Goal: Information Seeking & Learning: Learn about a topic

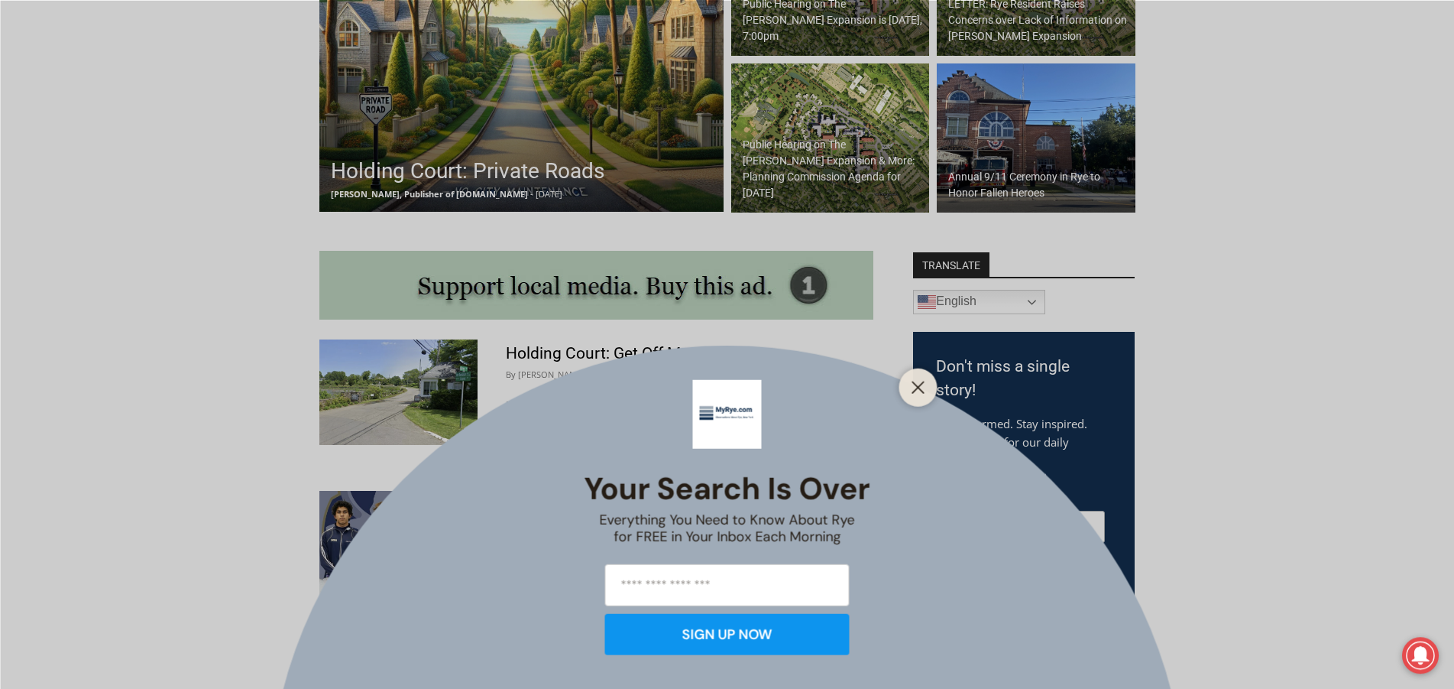
scroll to position [702, 0]
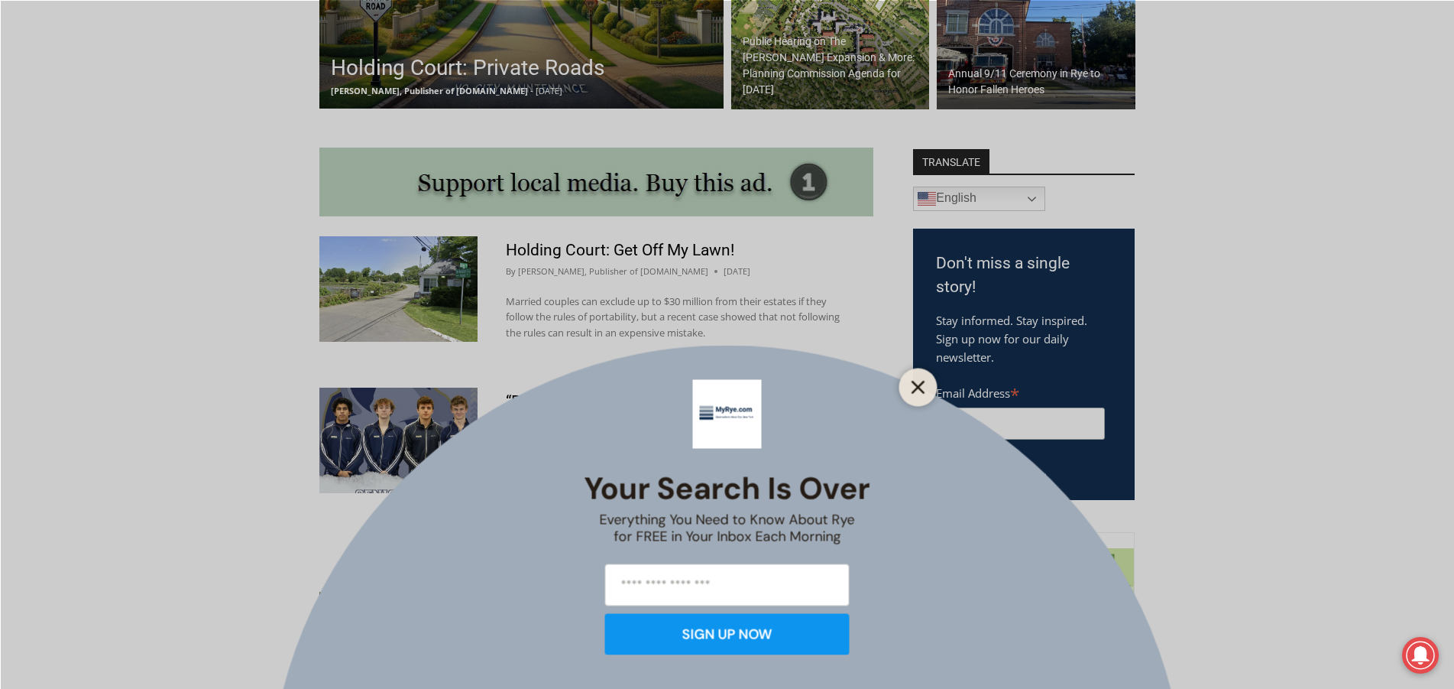
click at [909, 384] on button "Close" at bounding box center [918, 386] width 21 height 21
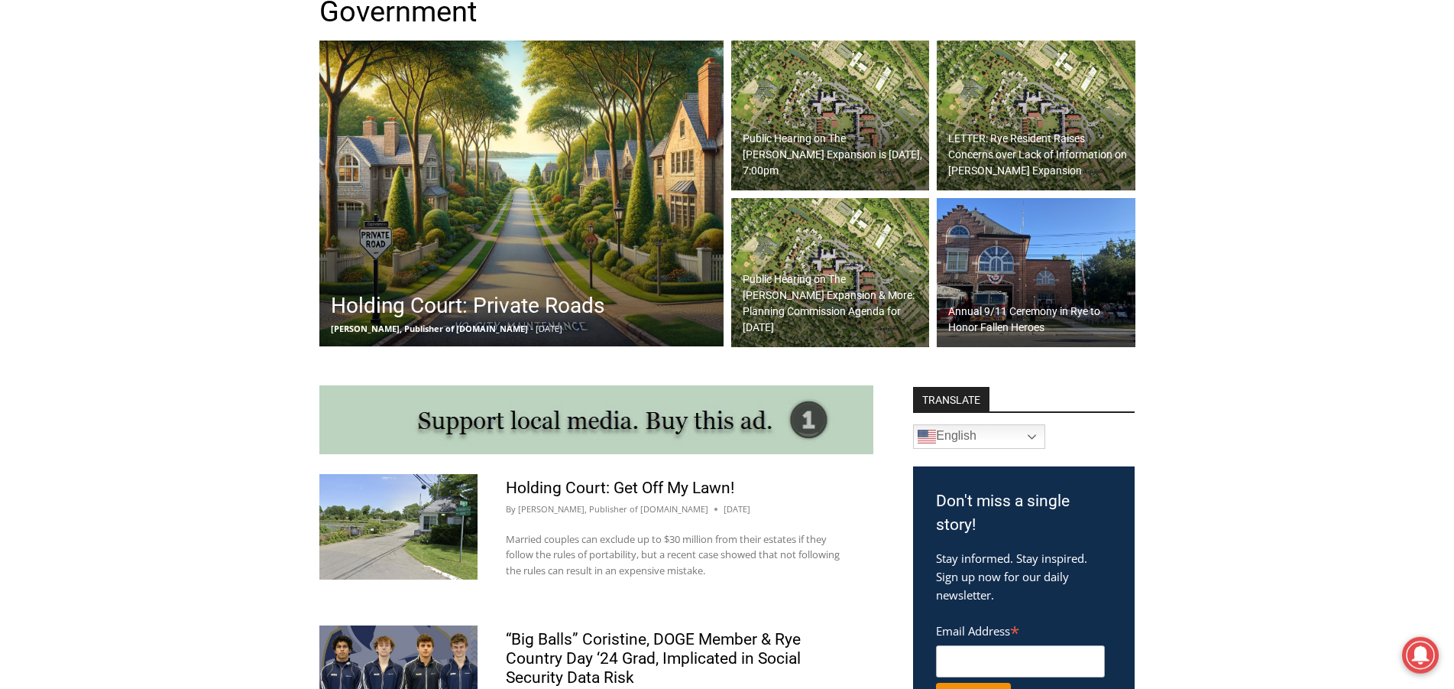
scroll to position [468, 0]
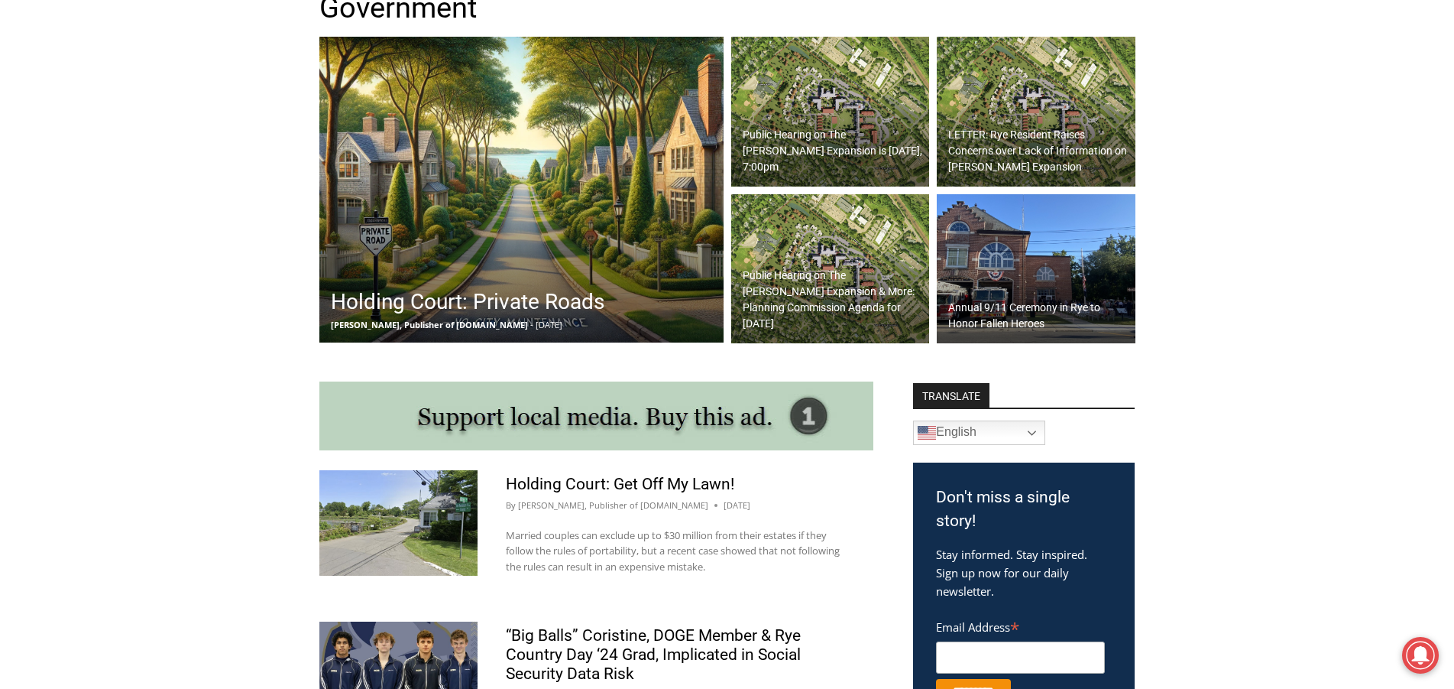
click at [816, 168] on h2 "Public Hearing on The [PERSON_NAME] Expansion is [DATE], 7:00pm" at bounding box center [834, 151] width 183 height 48
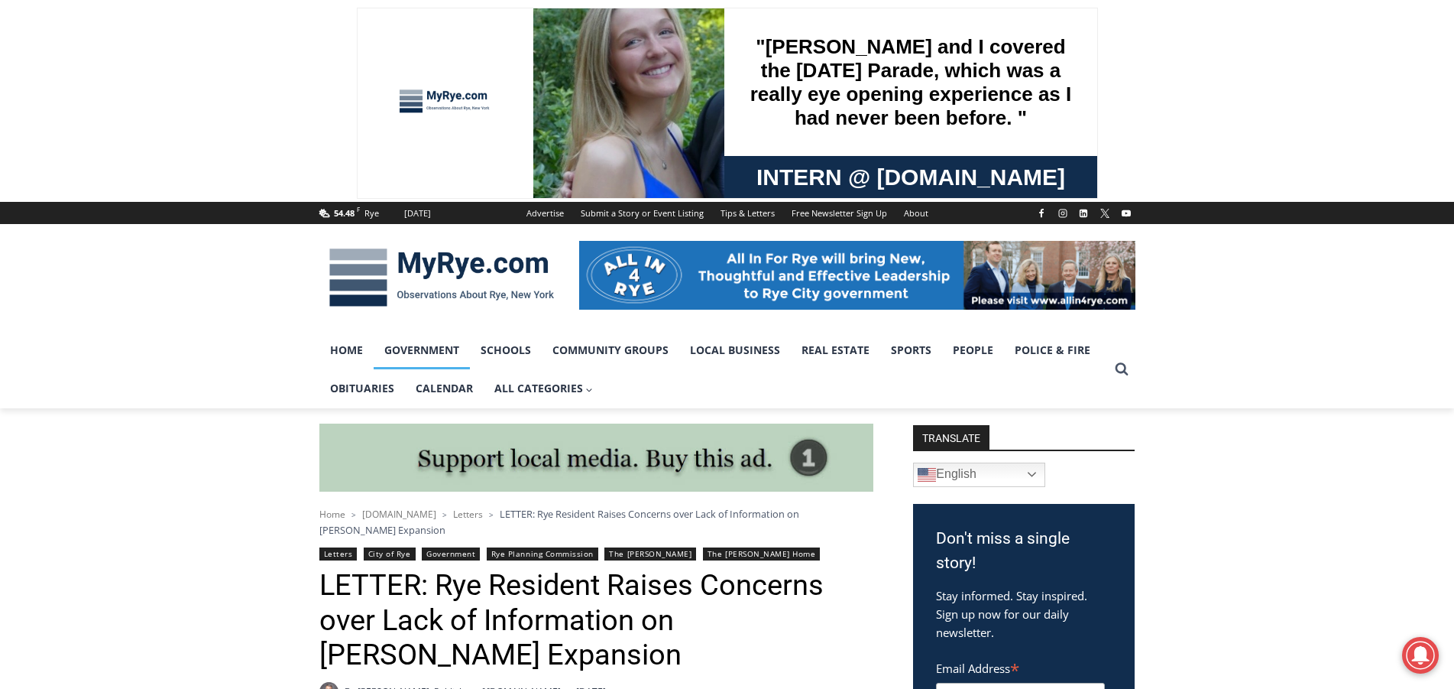
click at [427, 358] on link "Government" at bounding box center [422, 350] width 96 height 38
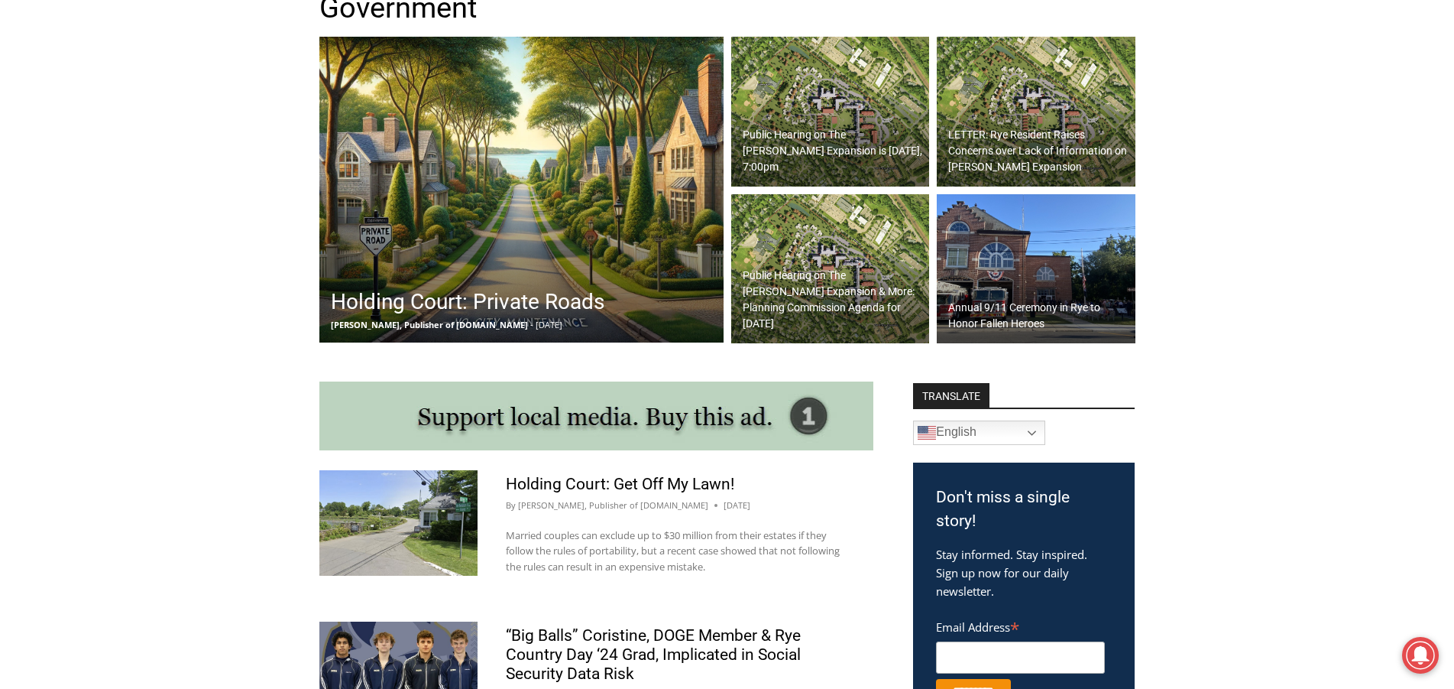
scroll to position [1481, 0]
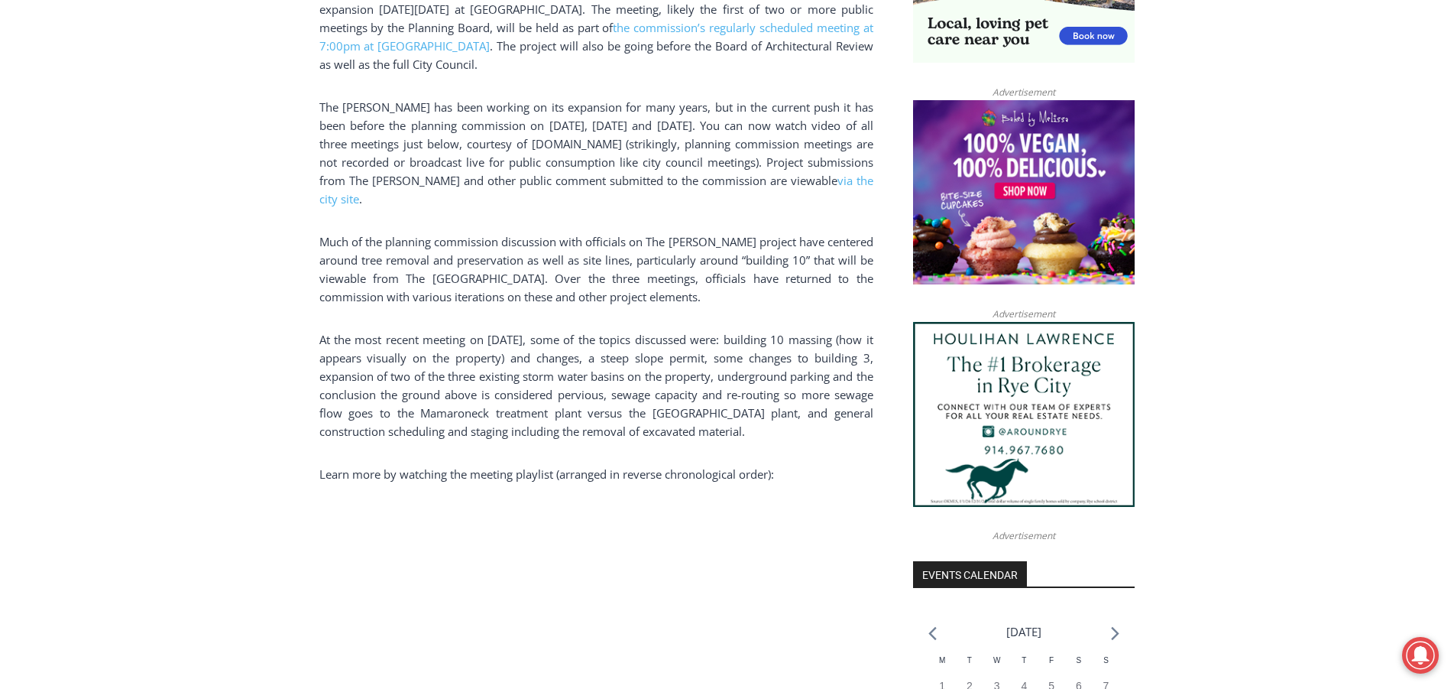
click at [331, 232] on p "Much of the planning commission discussion with officials on The [PERSON_NAME] …" at bounding box center [596, 268] width 554 height 73
click at [356, 232] on p "Much of the planning commission discussion with officials on The [PERSON_NAME] …" at bounding box center [596, 268] width 554 height 73
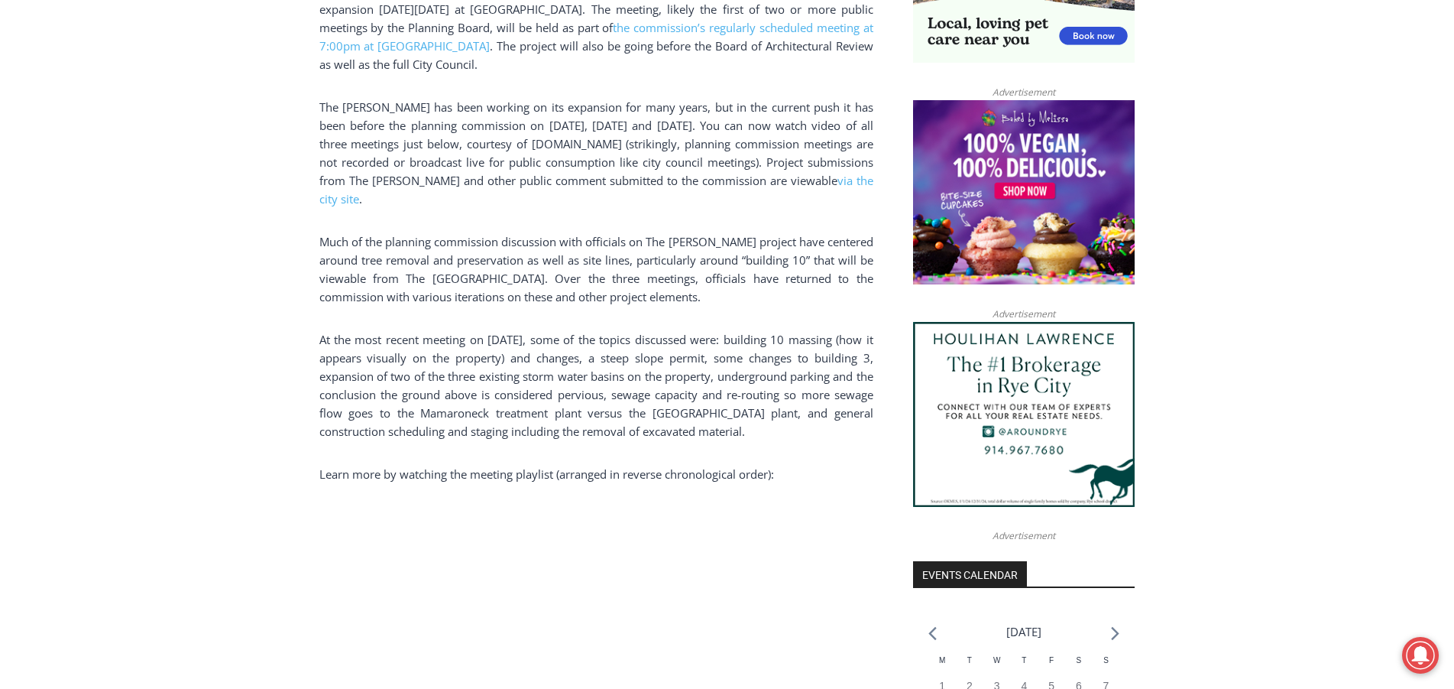
click at [340, 232] on p "Much of the planning commission discussion with officials on The [PERSON_NAME] …" at bounding box center [596, 268] width 554 height 73
click at [495, 118] on p "The [PERSON_NAME] has been working on its expansion for many years, but in the …" at bounding box center [596, 153] width 554 height 110
click at [468, 149] on p "The [PERSON_NAME] has been working on its expansion for many years, but in the …" at bounding box center [596, 153] width 554 height 110
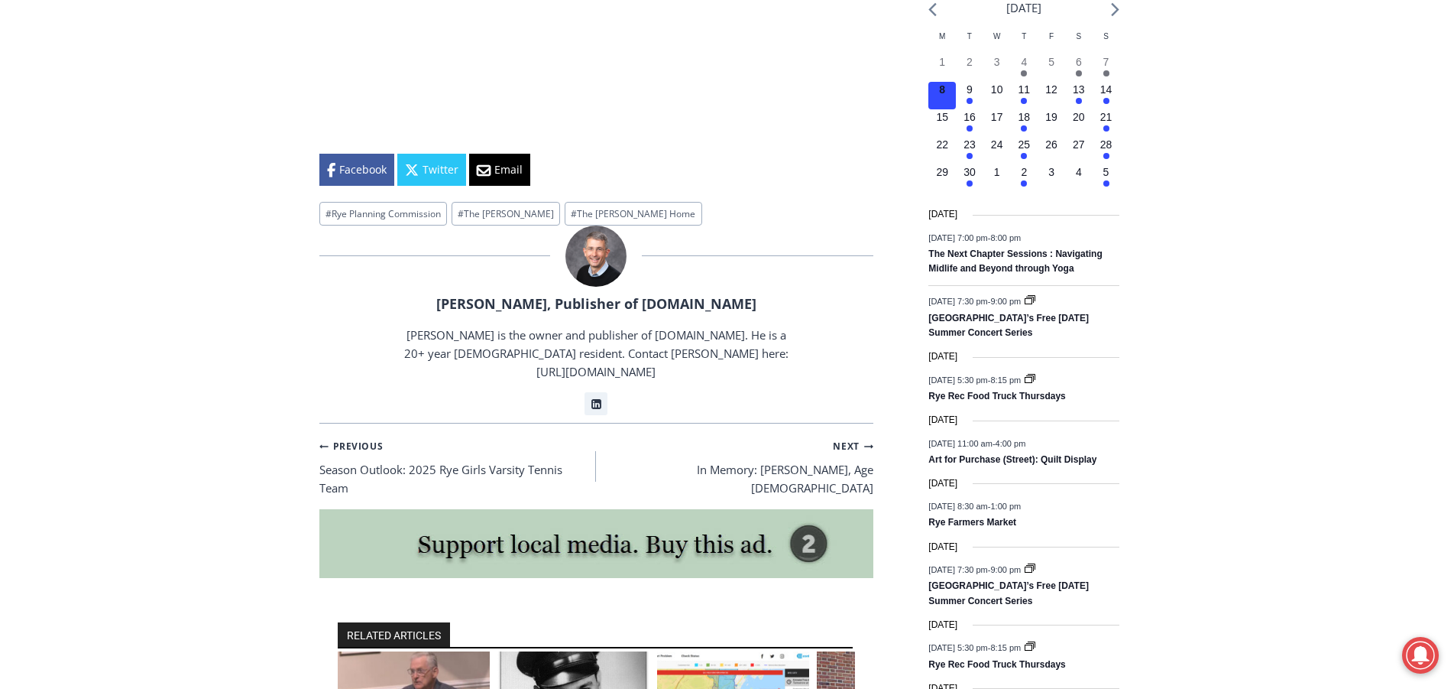
click at [177, 287] on div "Home > Community Groups > The [PERSON_NAME] > Public Hearing on The [PERSON_NAM…" at bounding box center [727, 209] width 1454 height 3177
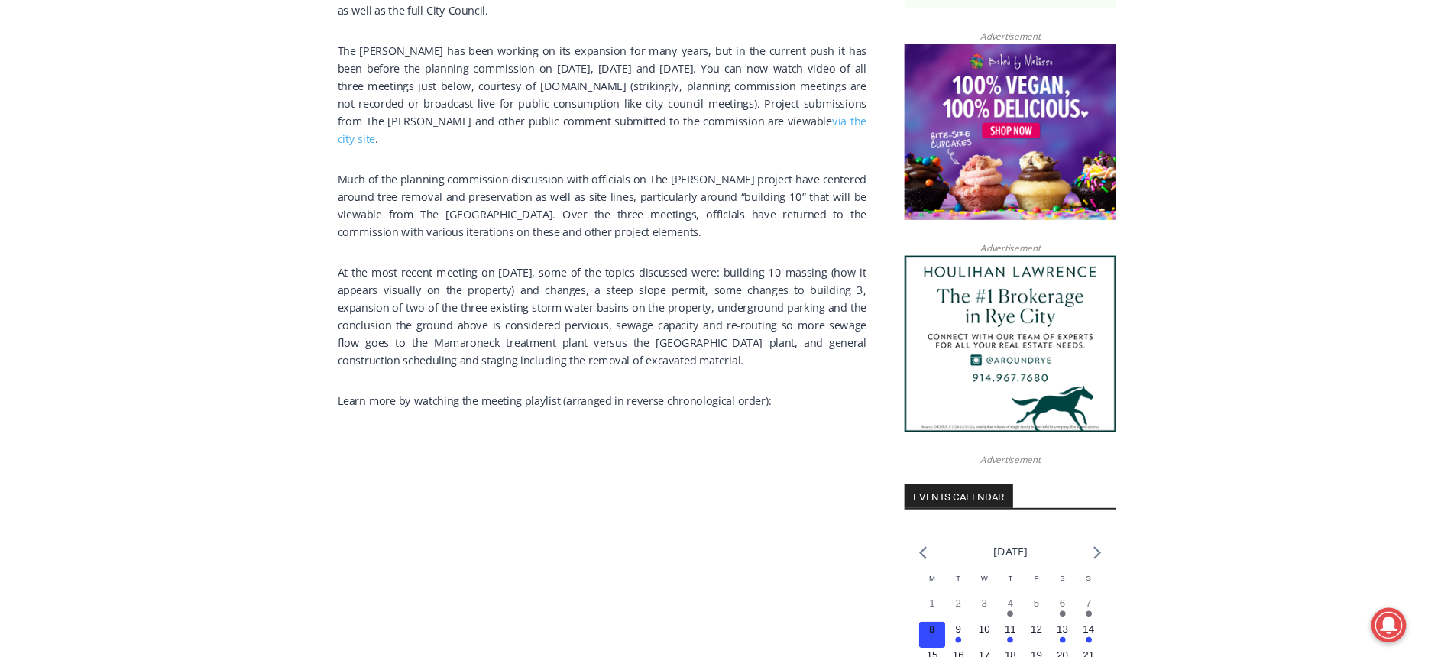
scroll to position [1164, 0]
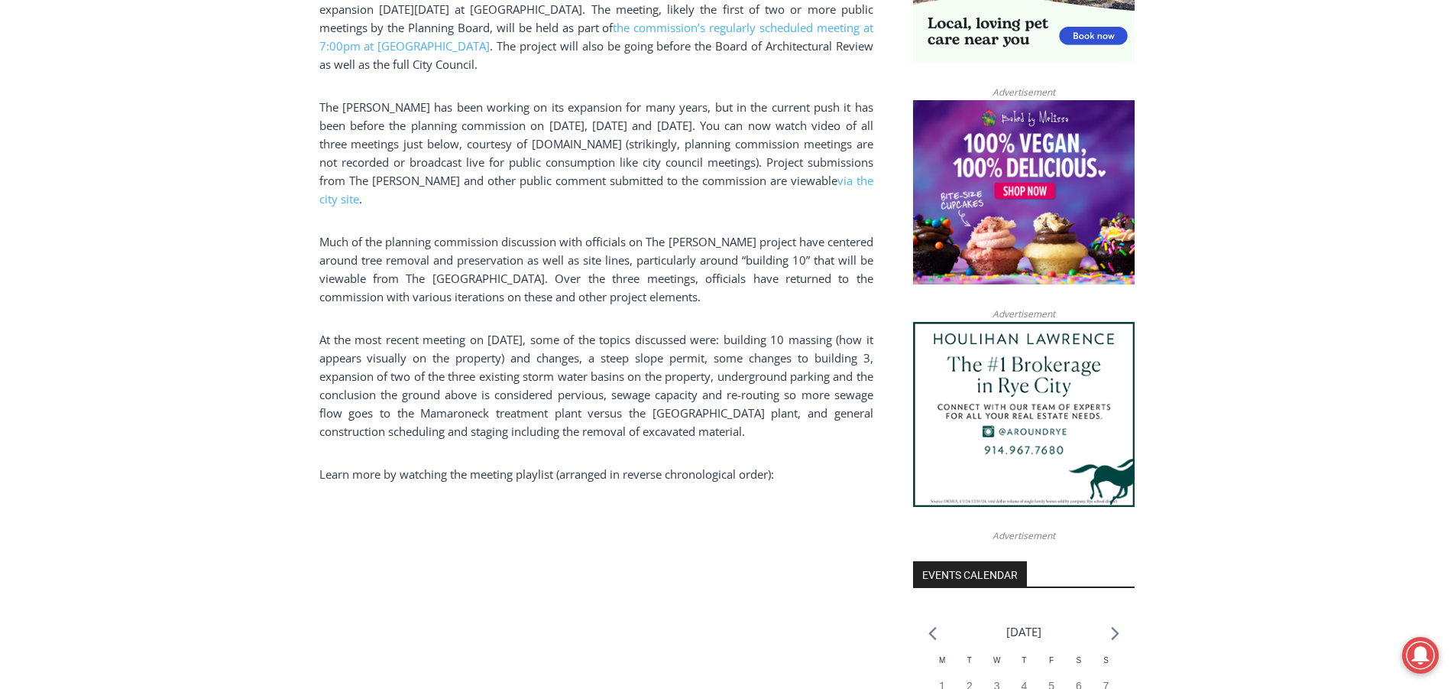
click at [331, 254] on p "Much of the planning commission discussion with officials on The [PERSON_NAME] …" at bounding box center [596, 268] width 554 height 73
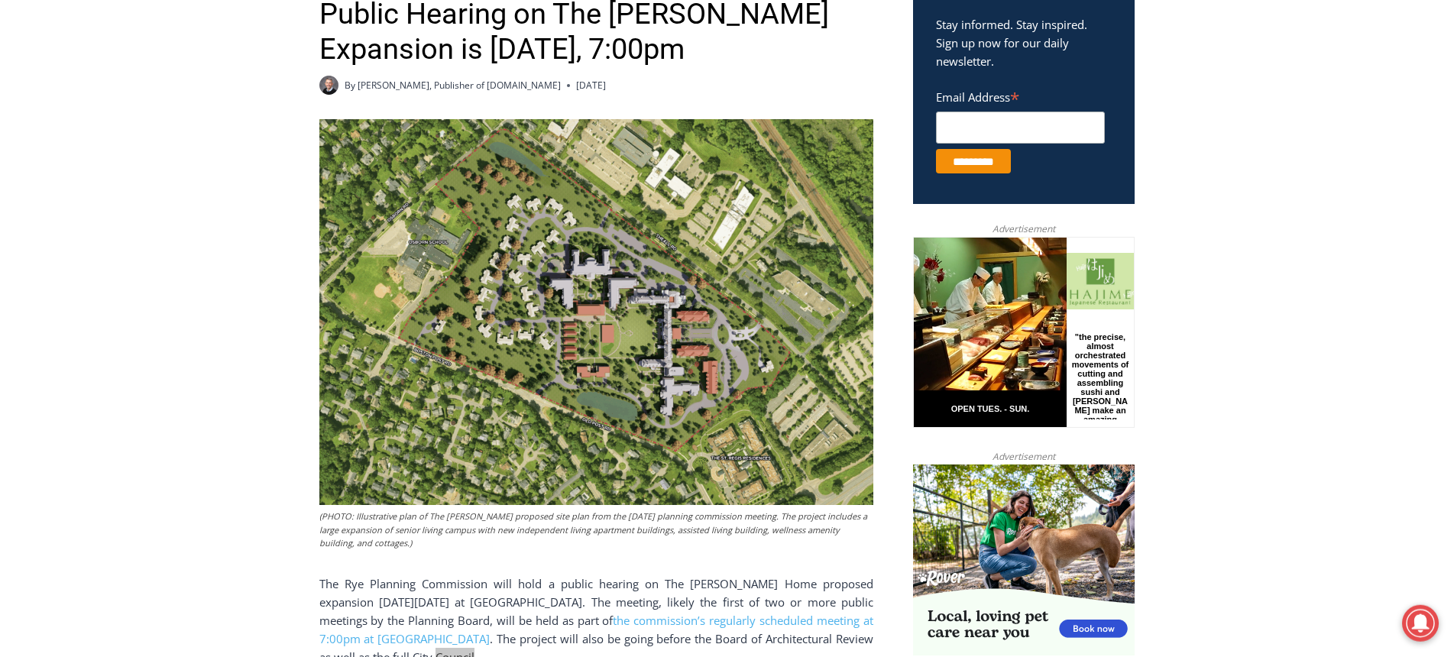
scroll to position [103, 0]
